Goal: Task Accomplishment & Management: Use online tool/utility

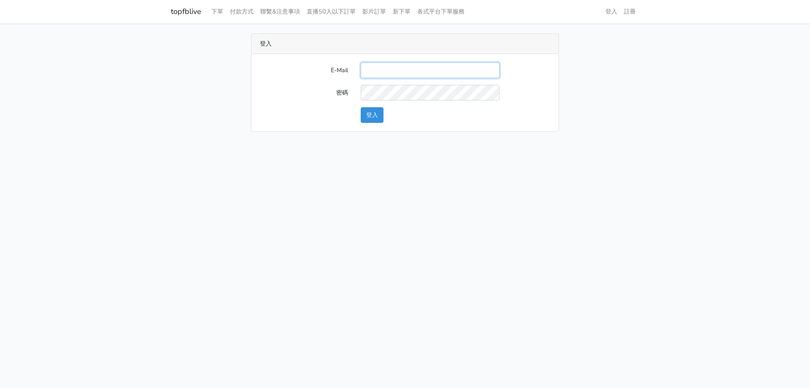
click at [425, 76] on input "E-Mail" at bounding box center [430, 70] width 139 height 16
type input "[EMAIL_ADDRESS][DOMAIN_NAME]"
click at [361, 107] on button "登入" at bounding box center [372, 115] width 23 height 16
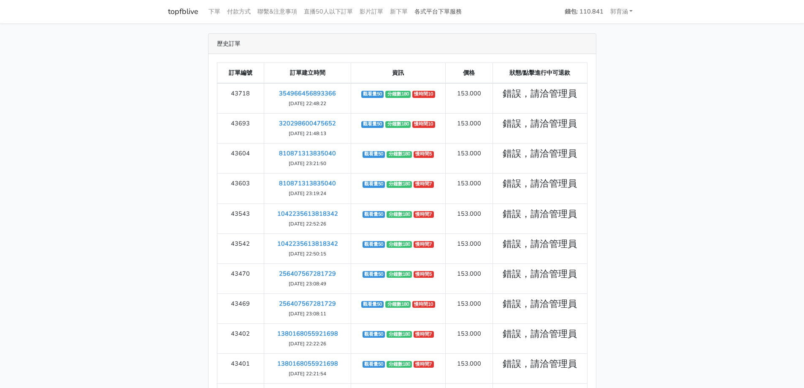
click at [441, 11] on link "各式平台下單服務" at bounding box center [438, 11] width 54 height 16
